Goal: Information Seeking & Learning: Learn about a topic

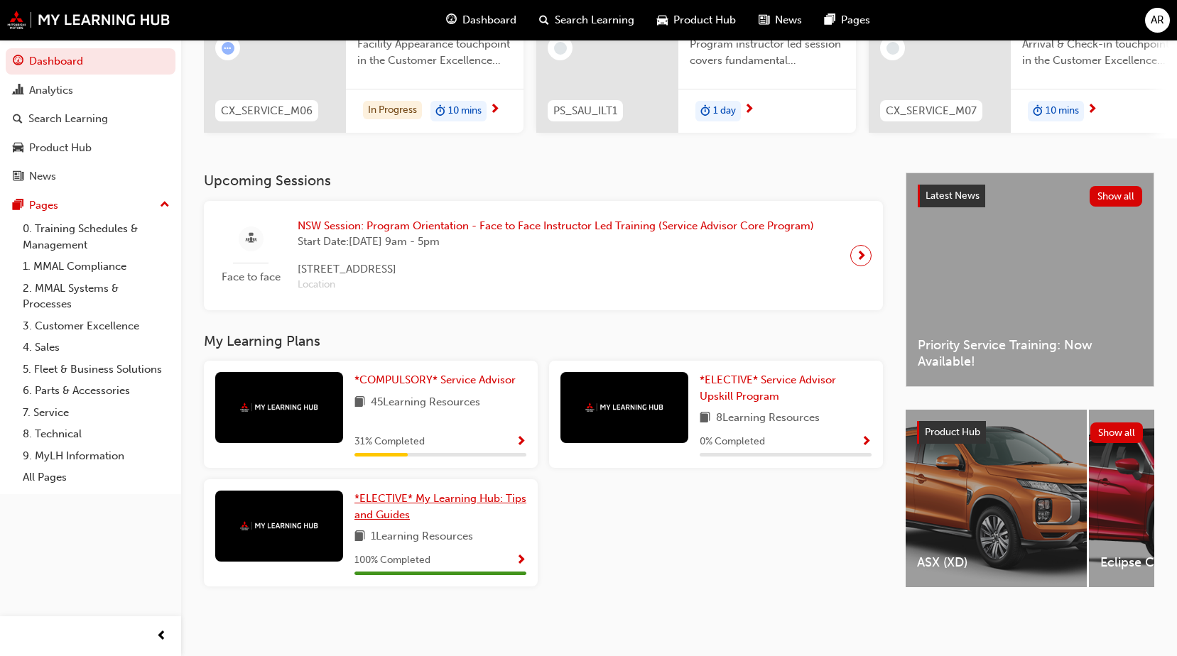
scroll to position [195, 0]
click at [388, 380] on span "*COMPULSORY* Service Advisor" at bounding box center [434, 380] width 161 height 13
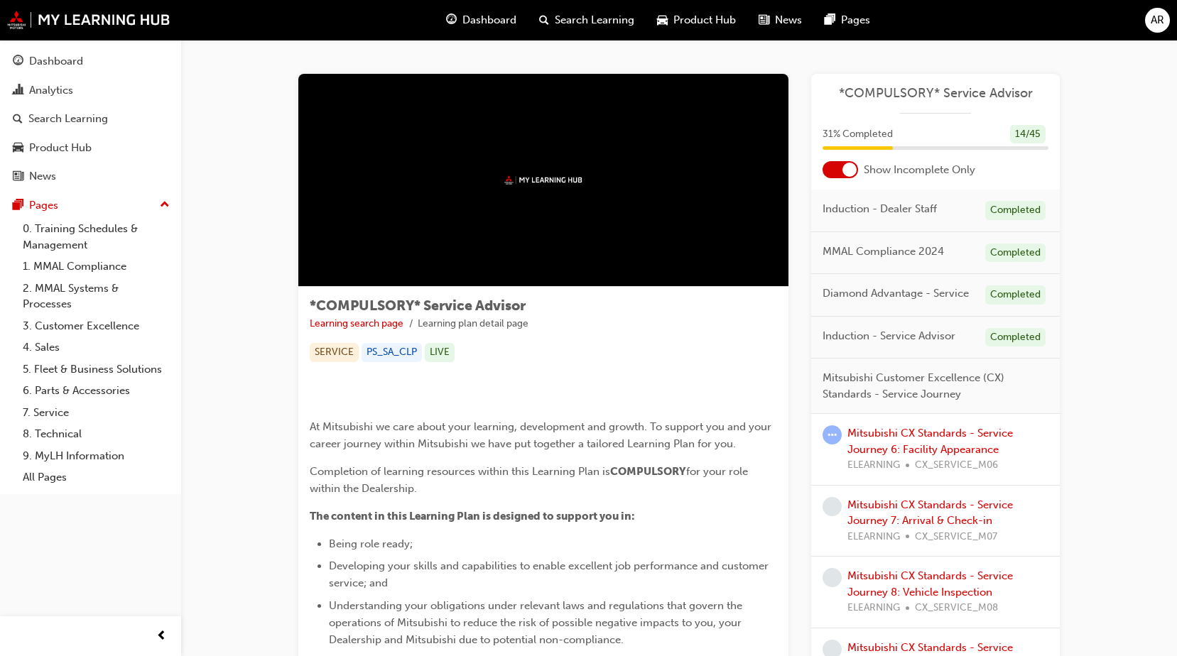
click at [844, 168] on div at bounding box center [849, 170] width 14 height 14
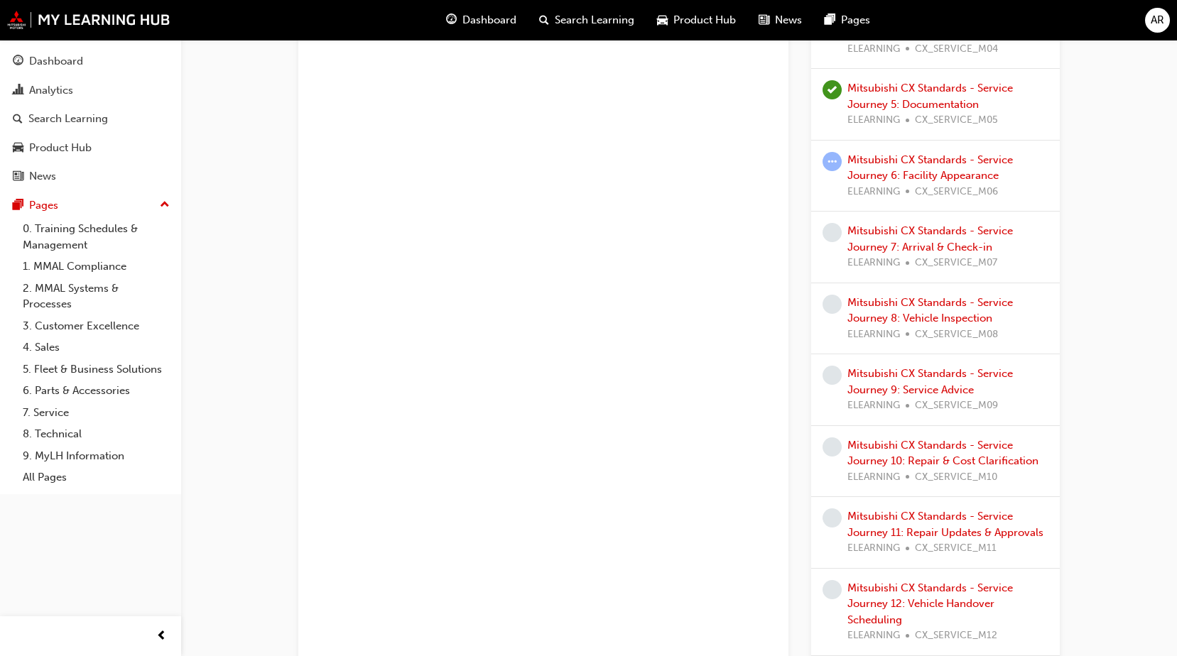
scroll to position [1136, 0]
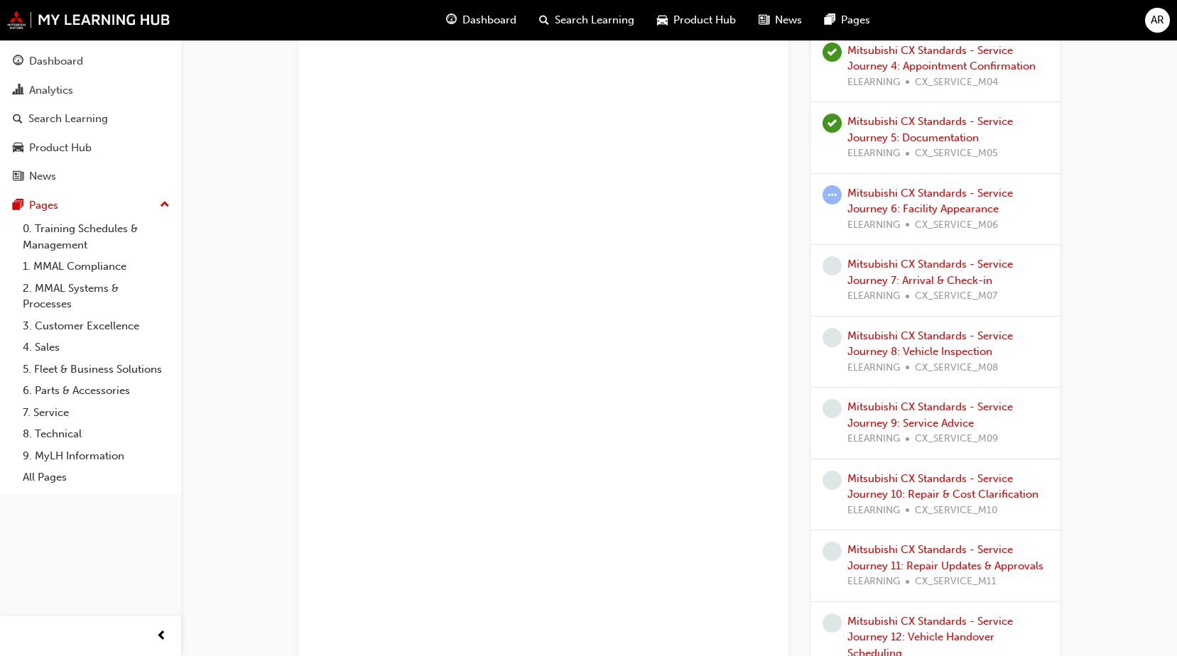
click at [939, 217] on span "CX_SERVICE_M06" at bounding box center [956, 225] width 83 height 16
click at [937, 197] on link "Mitsubishi CX Standards - Service Journey 6: Facility Appearance" at bounding box center [929, 201] width 165 height 29
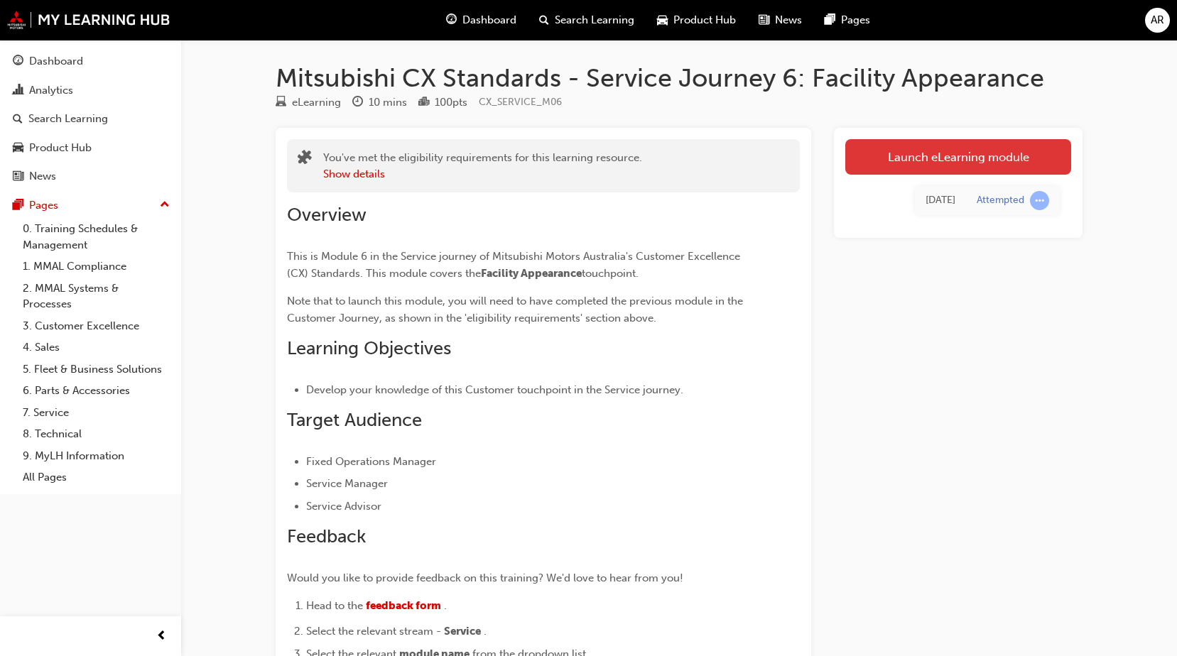
click at [952, 160] on link "Launch eLearning module" at bounding box center [958, 157] width 226 height 36
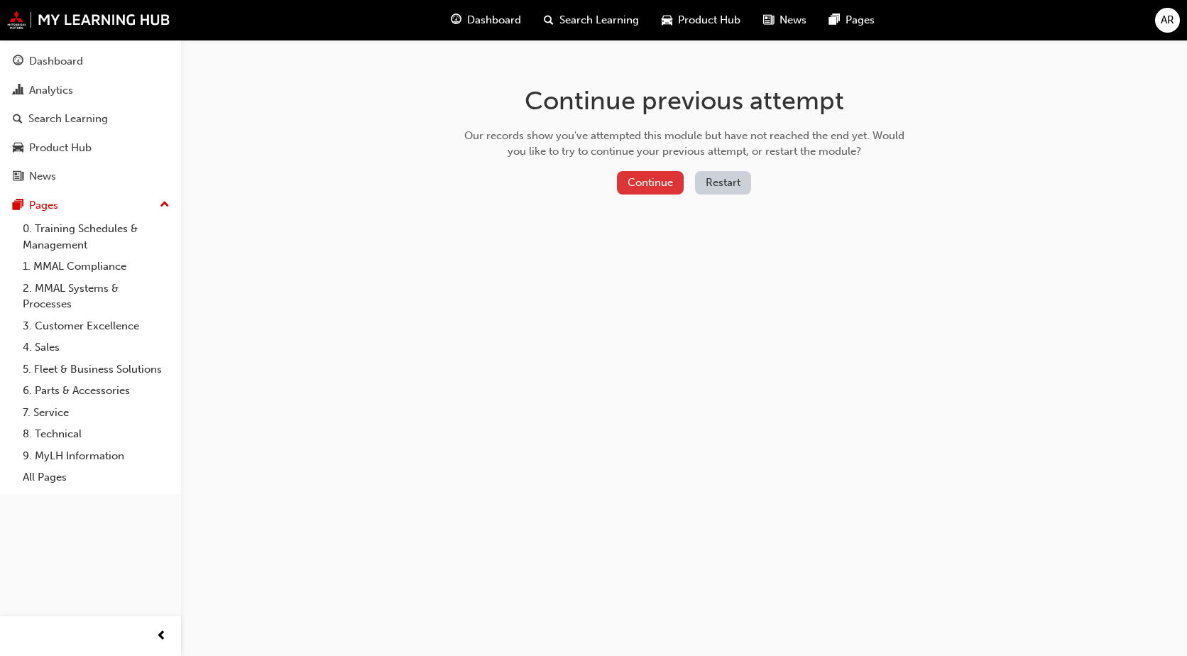
click at [662, 176] on button "Continue" at bounding box center [650, 182] width 67 height 23
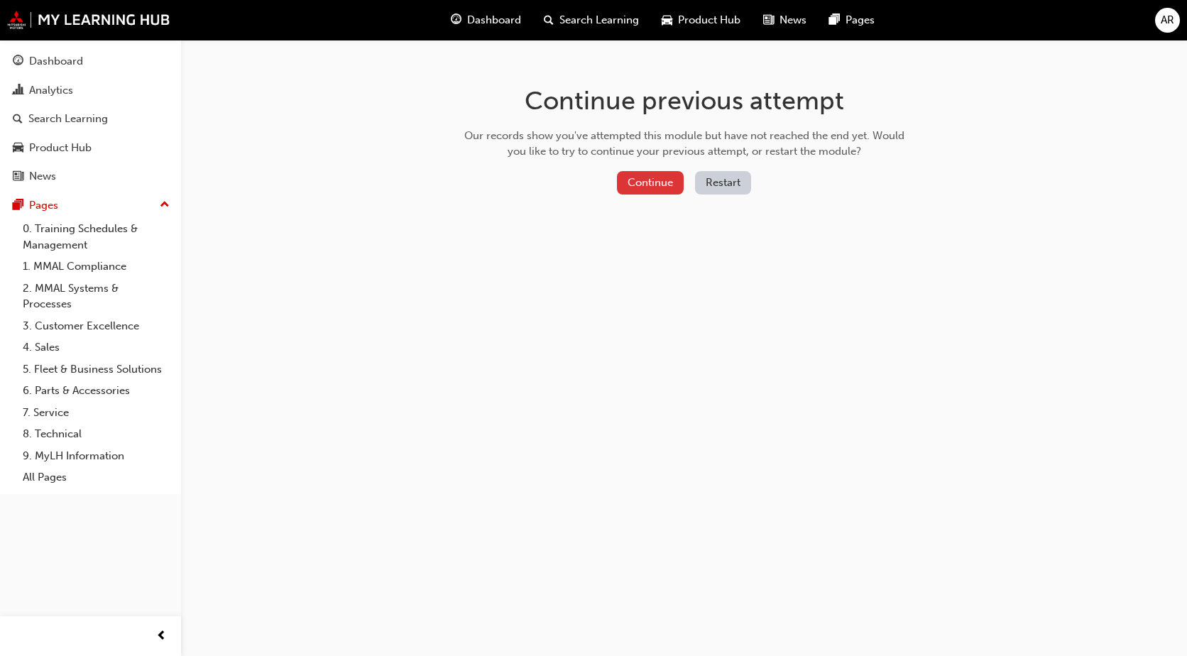
click at [647, 187] on button "Continue" at bounding box center [650, 182] width 67 height 23
